Goal: Task Accomplishment & Management: Use online tool/utility

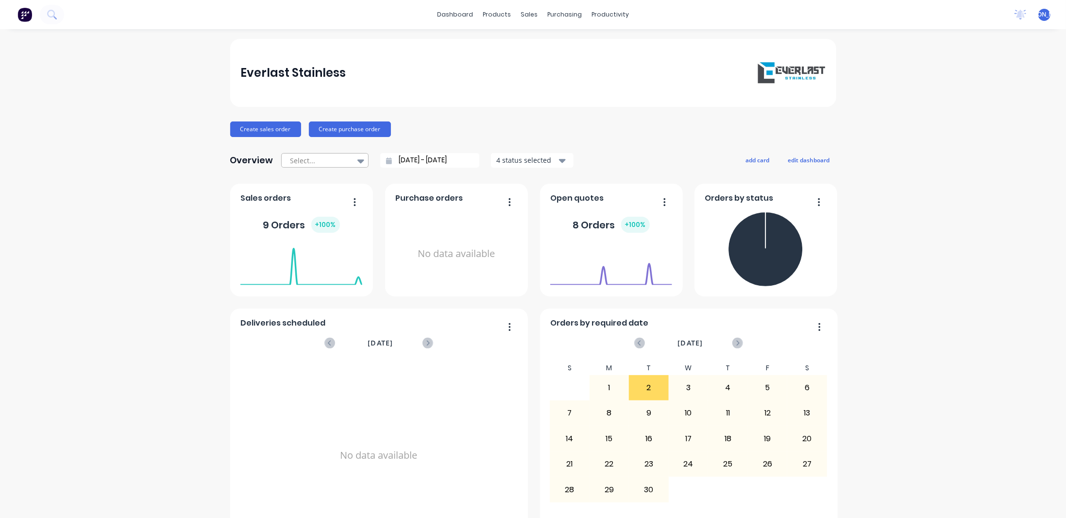
click at [324, 159] on div at bounding box center [320, 160] width 61 height 12
click at [323, 159] on div at bounding box center [320, 160] width 61 height 12
click at [254, 128] on button "Create sales order" at bounding box center [265, 129] width 71 height 16
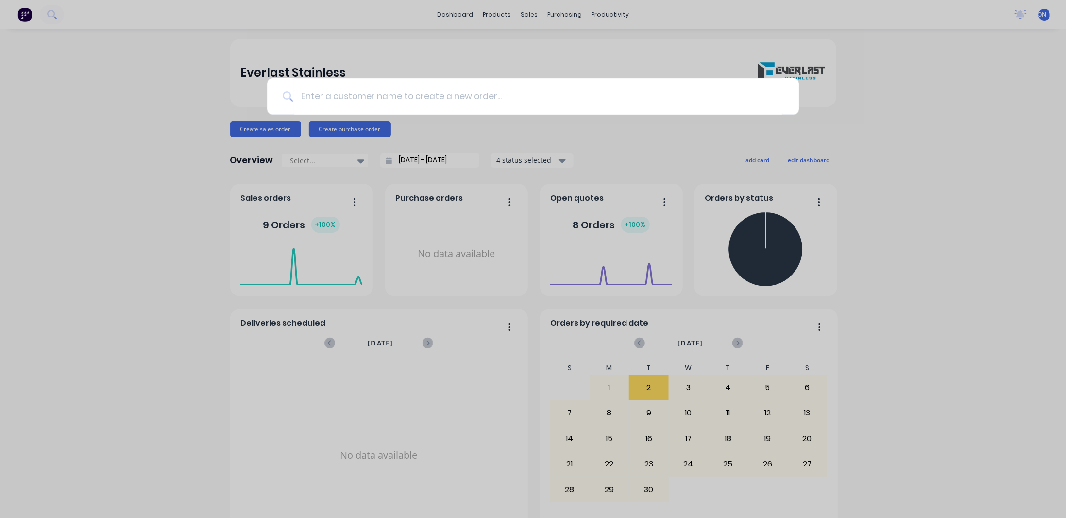
click at [910, 133] on div at bounding box center [533, 259] width 1066 height 518
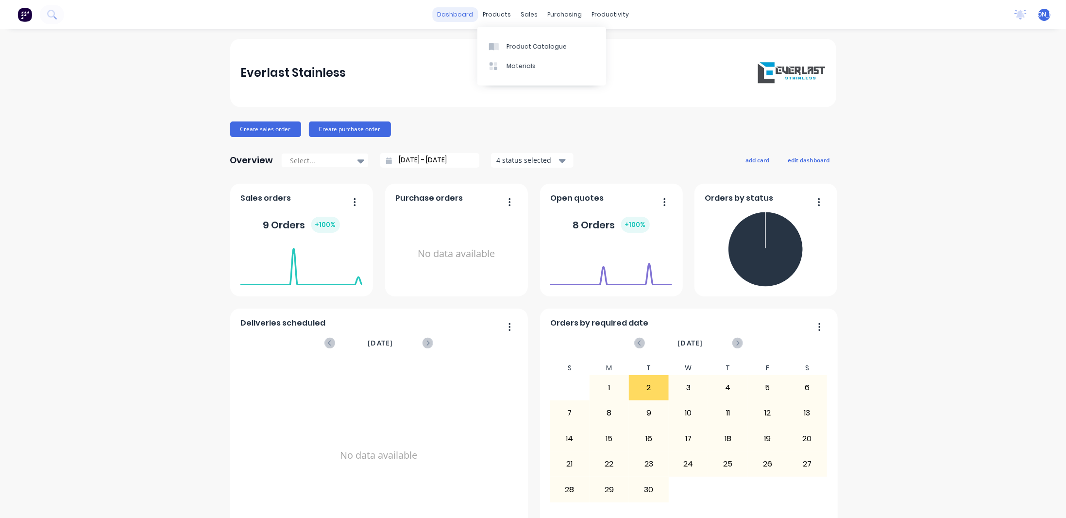
click at [449, 18] on link "dashboard" at bounding box center [455, 14] width 46 height 15
click at [546, 44] on div "Sales Orders" at bounding box center [562, 46] width 40 height 9
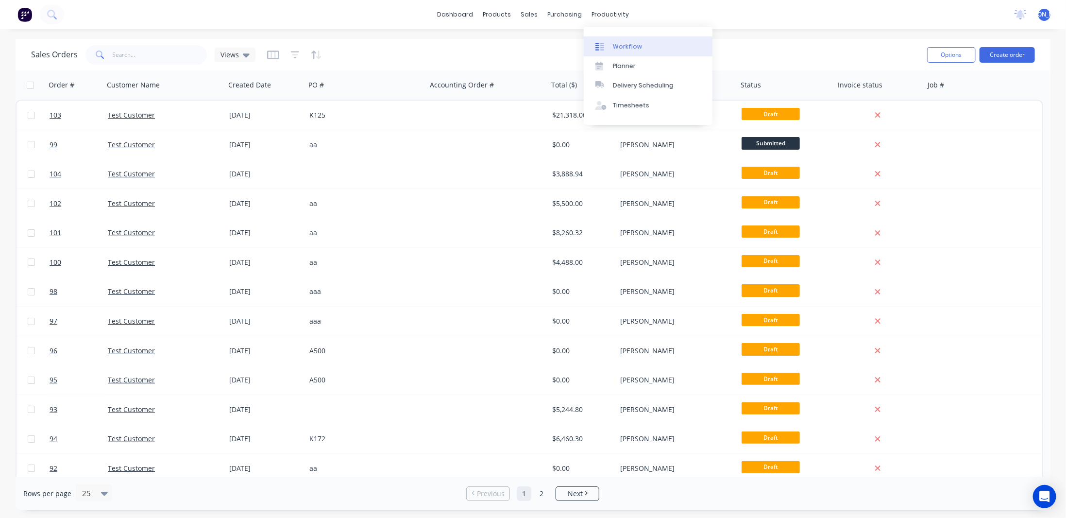
click at [614, 49] on div "Workflow" at bounding box center [627, 46] width 29 height 9
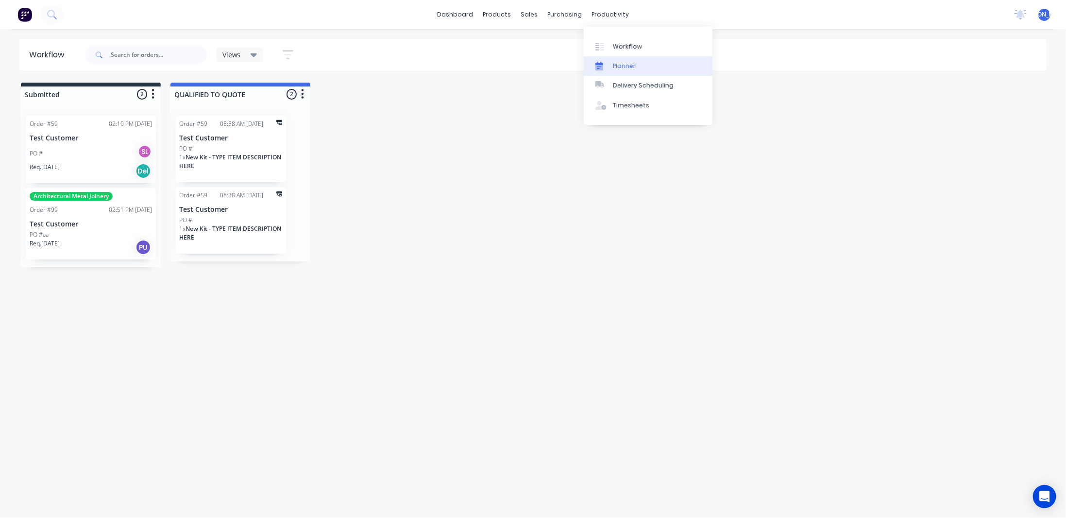
click at [622, 64] on div "Planner" at bounding box center [624, 66] width 23 height 9
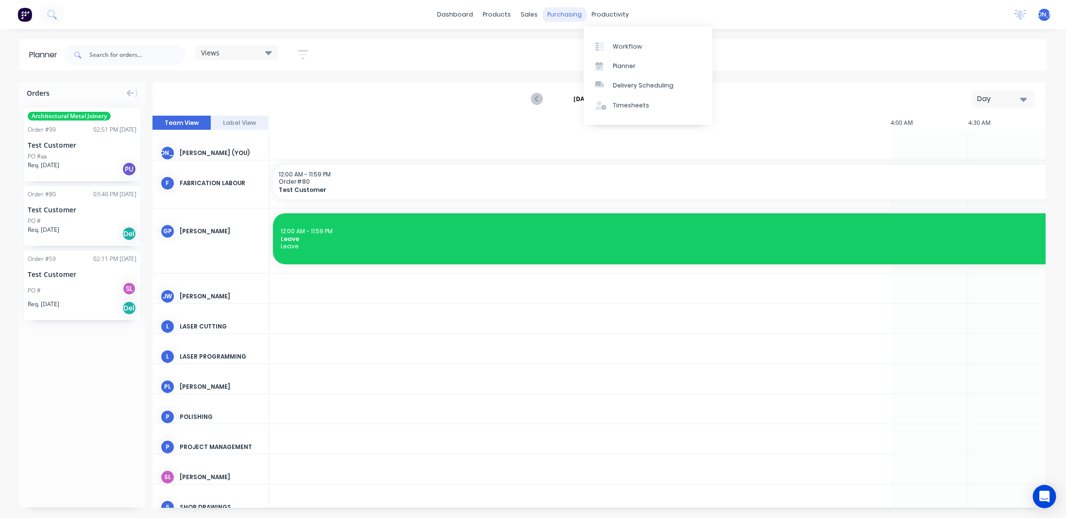
scroll to position [0, 1244]
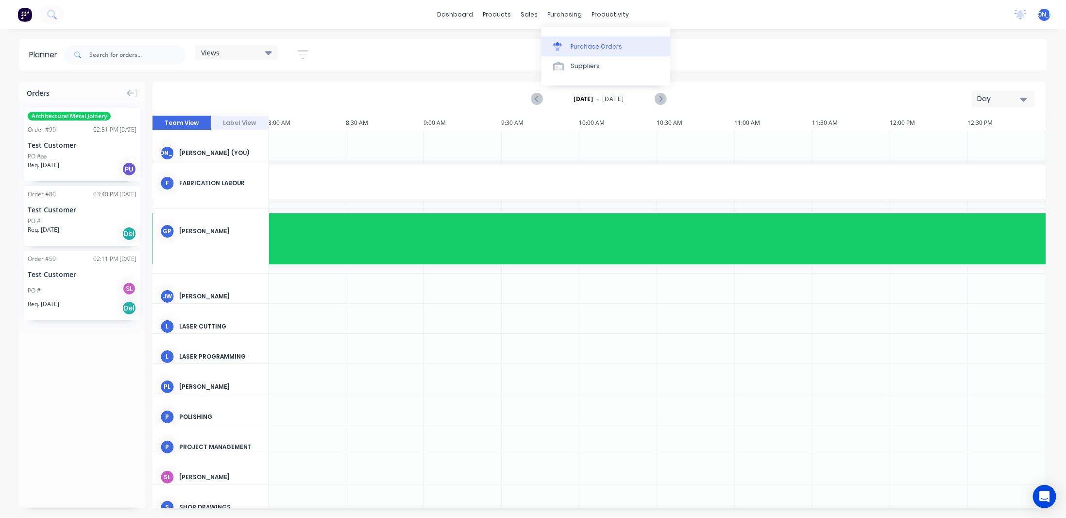
click at [573, 48] on div "Purchase Orders" at bounding box center [596, 46] width 51 height 9
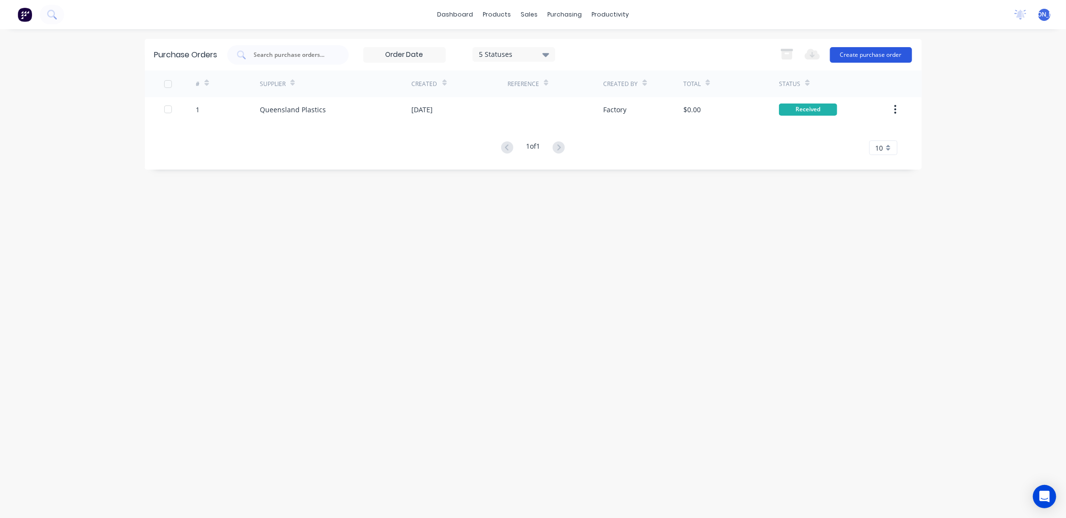
click at [865, 53] on button "Create purchase order" at bounding box center [871, 55] width 82 height 16
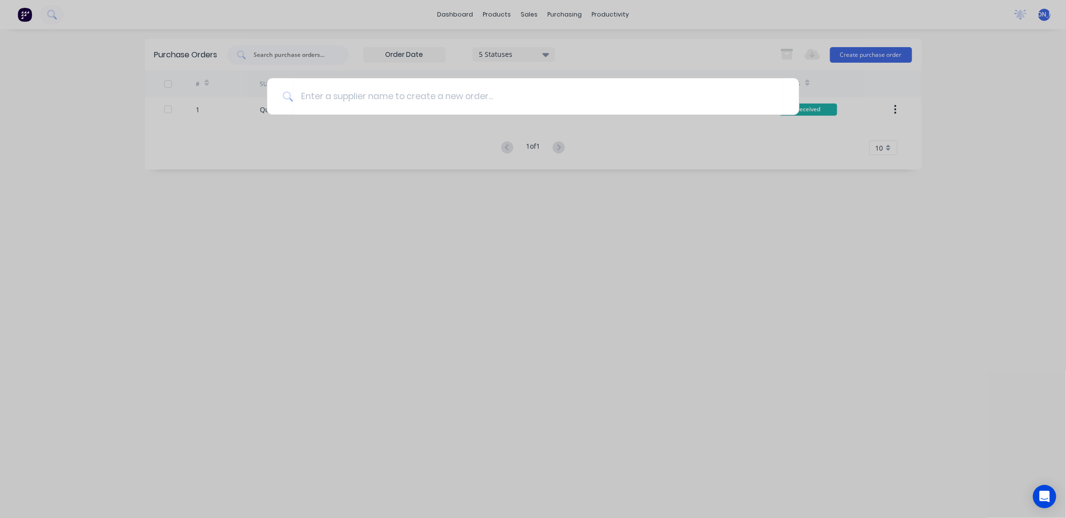
click at [634, 237] on div at bounding box center [533, 259] width 1066 height 518
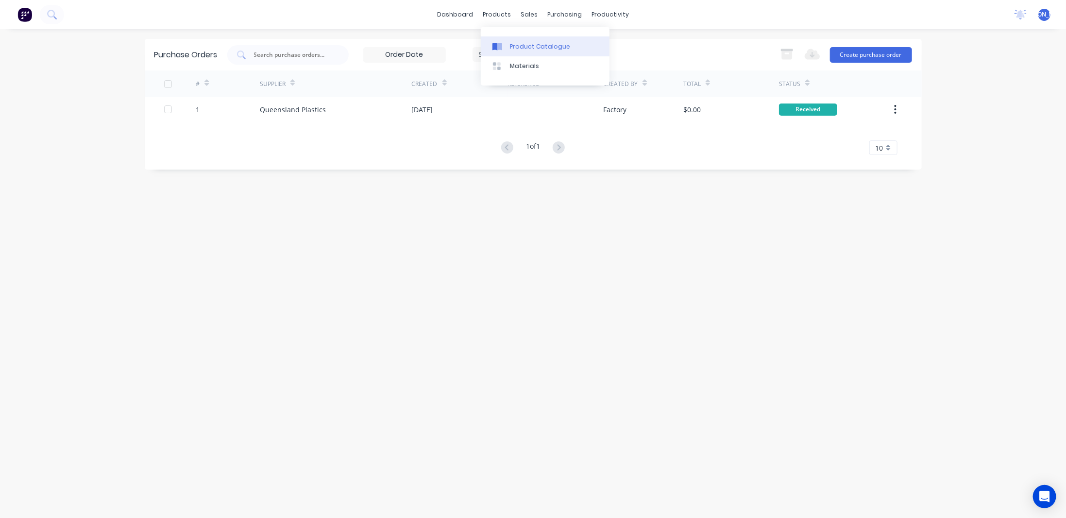
click at [510, 42] on div "Product Catalogue" at bounding box center [540, 46] width 60 height 9
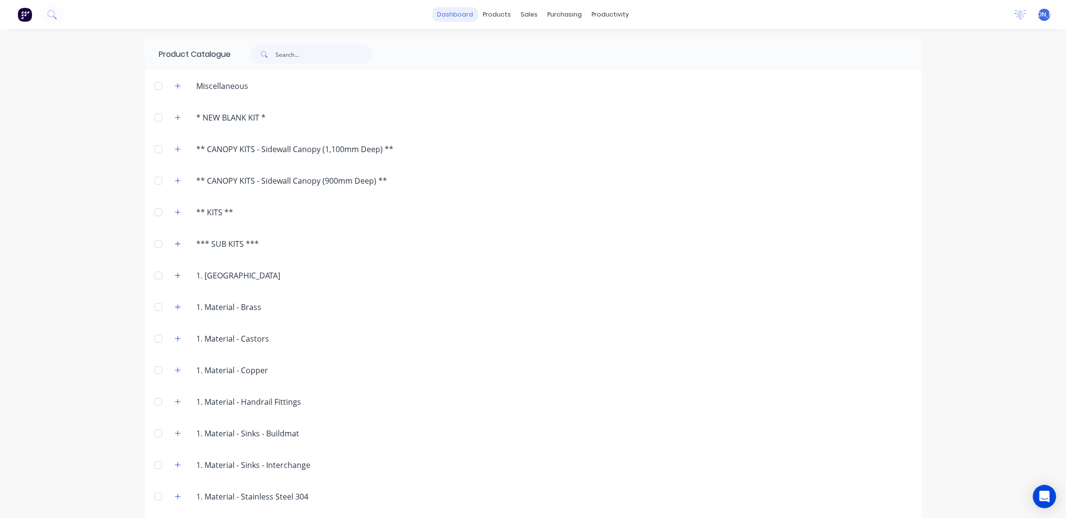
click at [449, 16] on link "dashboard" at bounding box center [455, 14] width 46 height 15
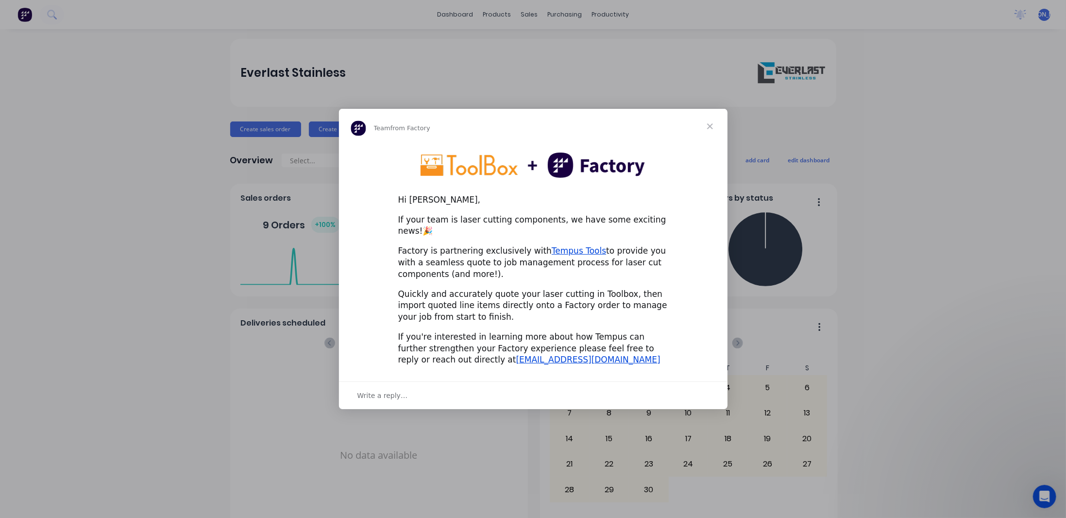
click at [161, 237] on div "Intercom messenger" at bounding box center [533, 259] width 1066 height 518
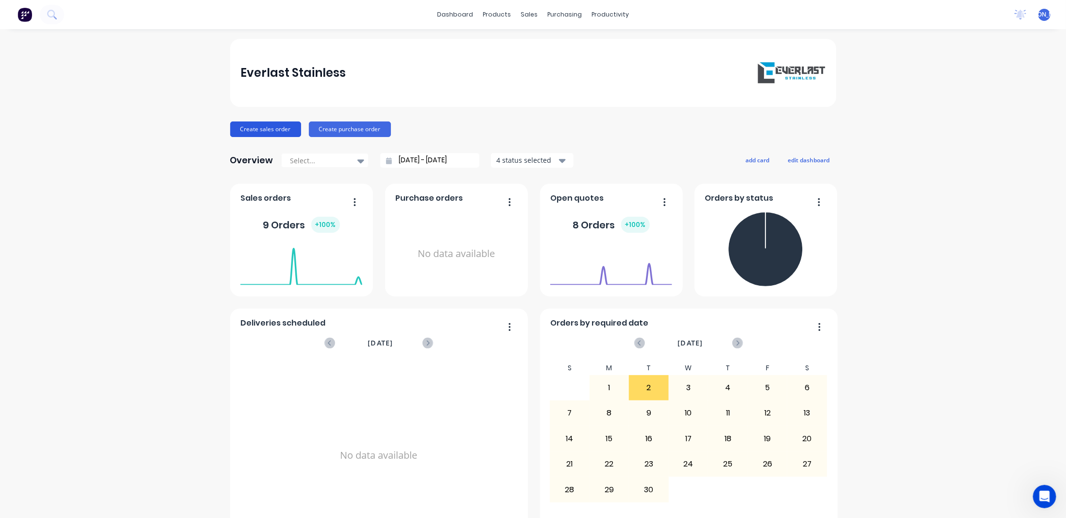
click at [260, 128] on button "Create sales order" at bounding box center [265, 129] width 71 height 16
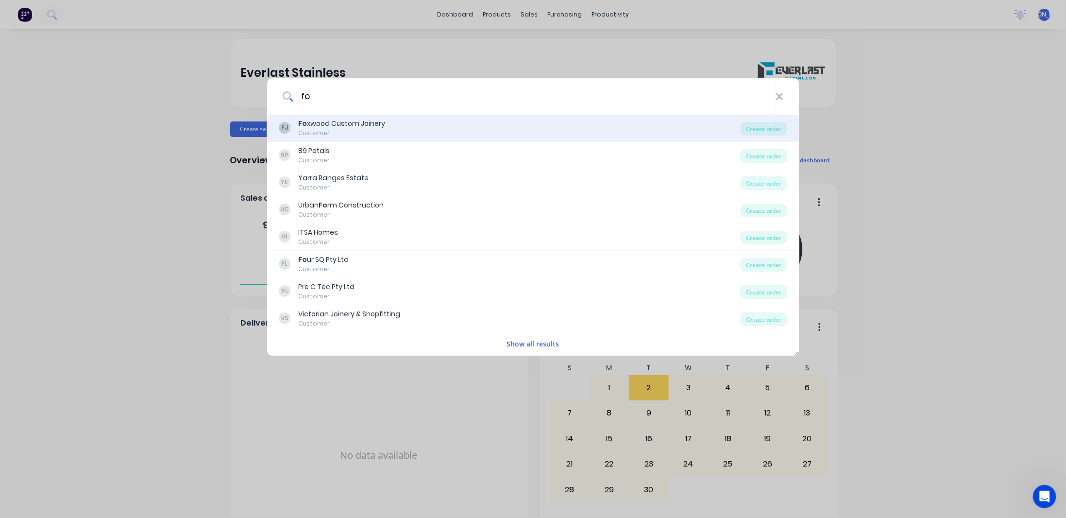
type input "fo"
click at [388, 130] on div "FJ Fo xwood Custom Joinery Customer" at bounding box center [510, 128] width 462 height 19
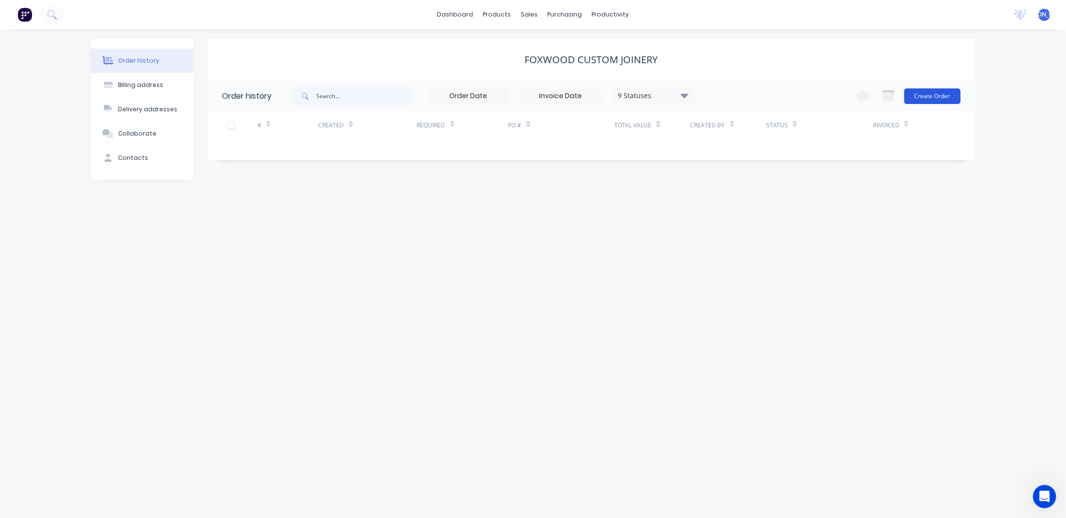
click at [937, 97] on button "Create Order" at bounding box center [933, 96] width 56 height 16
